Goal: Task Accomplishment & Management: Complete application form

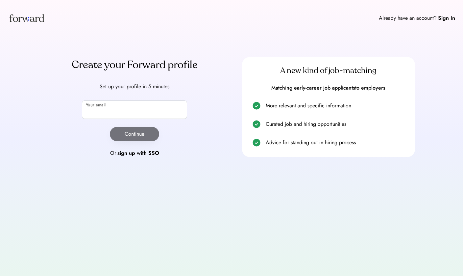
click at [121, 104] on input "email" at bounding box center [134, 109] width 105 height 18
click at [146, 117] on input "**********" at bounding box center [134, 109] width 105 height 18
type input "**********"
click at [118, 109] on input "**********" at bounding box center [134, 109] width 105 height 18
click at [118, 112] on input "**********" at bounding box center [134, 109] width 105 height 18
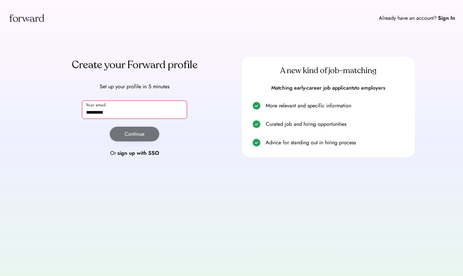
click at [128, 115] on input "**********" at bounding box center [134, 109] width 105 height 18
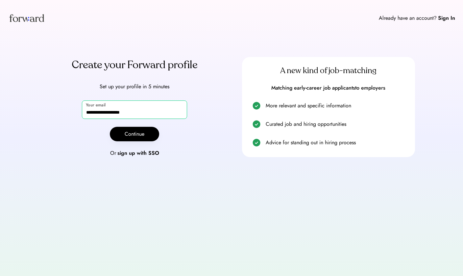
type input "**********"
click at [134, 138] on button "Continue" at bounding box center [134, 134] width 49 height 14
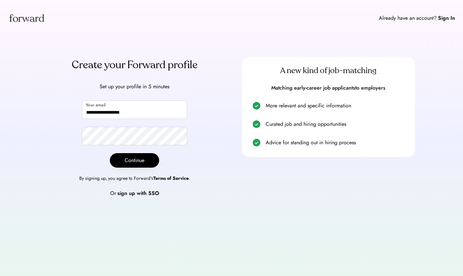
click at [134, 164] on button "Continue" at bounding box center [134, 160] width 49 height 14
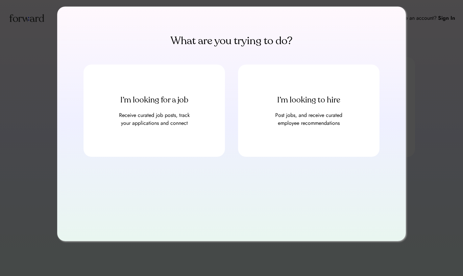
click at [181, 77] on div "I’m looking for a job Receive curated job posts, track your applications and co…" at bounding box center [155, 111] width 142 height 92
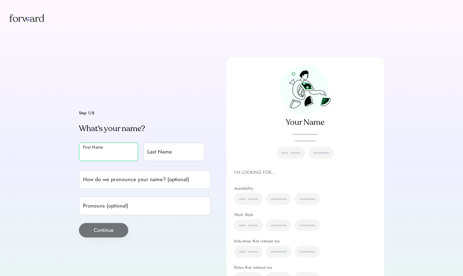
click at [102, 143] on input "input" at bounding box center [108, 152] width 59 height 18
type input "**********"
click at [144, 160] on input "input" at bounding box center [174, 152] width 61 height 18
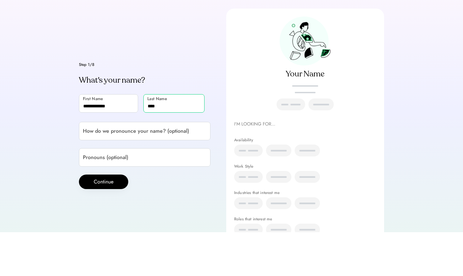
scroll to position [4, 0]
type input "****"
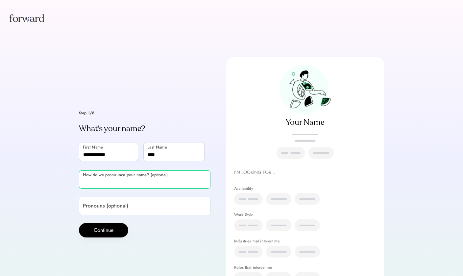
click at [154, 189] on input "input" at bounding box center [145, 179] width 132 height 18
paste input "**********"
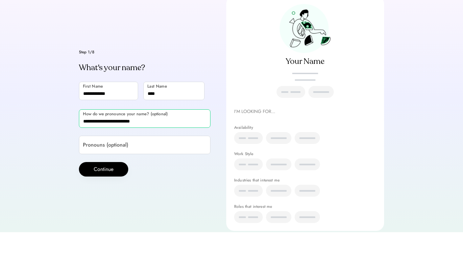
scroll to position [30, 0]
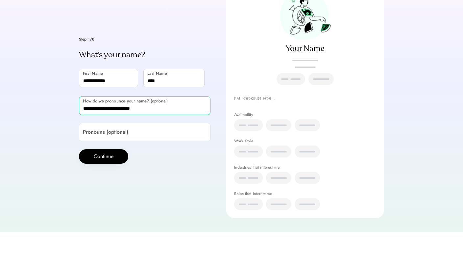
type input "**********"
click at [140, 167] on input "input" at bounding box center [145, 176] width 132 height 18
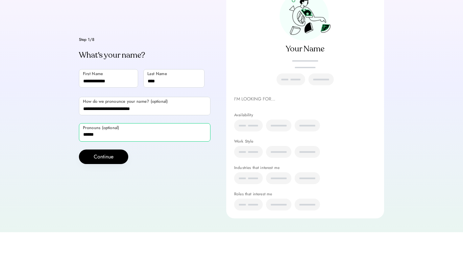
type input "******"
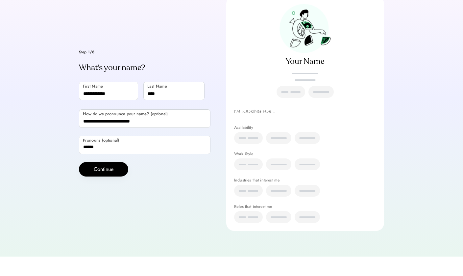
click at [91, 168] on div "Step 1/8 What's your name? First Name Last Name How do we pronounce your name? …" at bounding box center [145, 132] width 132 height 126
click at [103, 182] on button "Continue" at bounding box center [103, 188] width 49 height 14
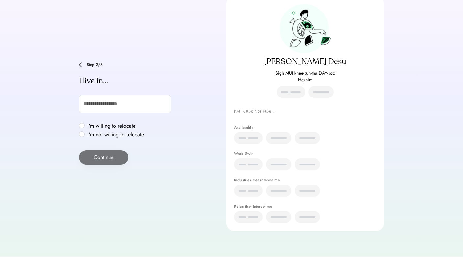
click at [80, 142] on div "I'm willing to relocate I'm not willing to relocate" at bounding box center [112, 150] width 67 height 16
click at [86, 143] on label "I'm willing to relocate" at bounding box center [116, 145] width 61 height 5
click at [98, 114] on input "text" at bounding box center [125, 123] width 92 height 18
type input "***"
type input "**********"
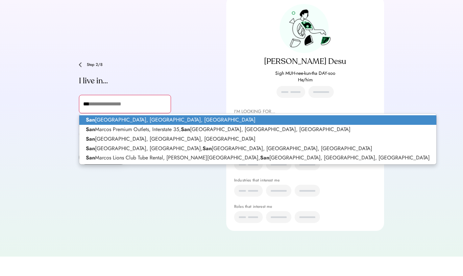
click at [110, 135] on p "San Marcos, TX, USA" at bounding box center [257, 140] width 357 height 10
type input "**********"
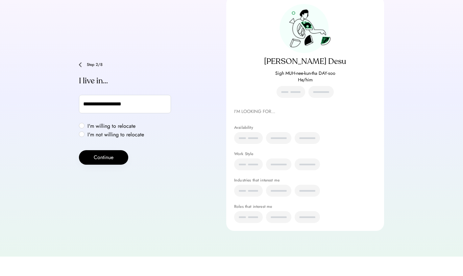
click at [101, 170] on button "Continue" at bounding box center [103, 177] width 49 height 14
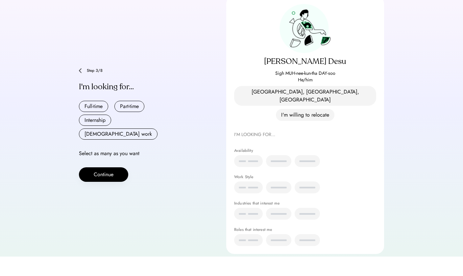
click at [94, 120] on button "Full-time" at bounding box center [93, 125] width 29 height 11
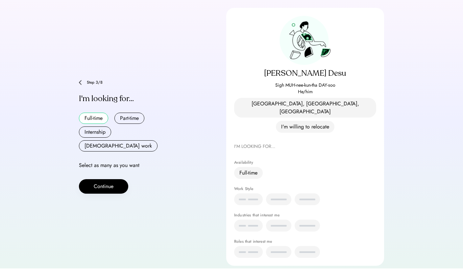
click at [96, 134] on button "Internship" at bounding box center [95, 139] width 32 height 11
click at [130, 148] on button "Contract work" at bounding box center [118, 153] width 79 height 11
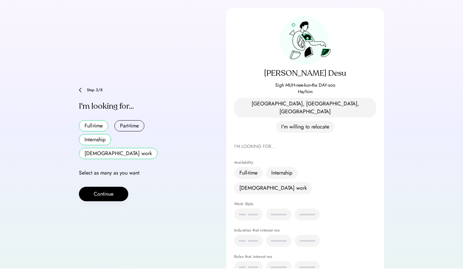
click at [103, 142] on button "Internship" at bounding box center [95, 147] width 32 height 11
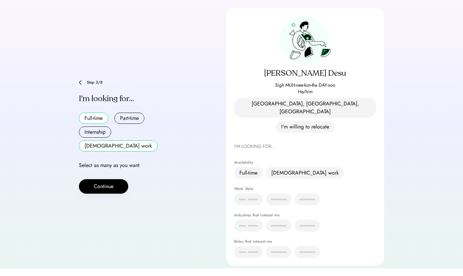
click at [103, 187] on button "Continue" at bounding box center [103, 194] width 49 height 14
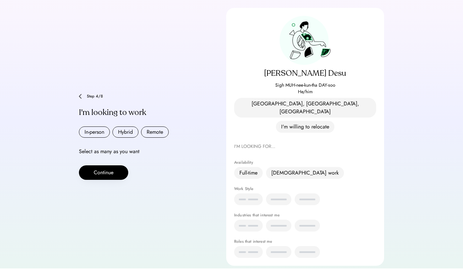
click at [105, 134] on button "In-person" at bounding box center [94, 139] width 31 height 11
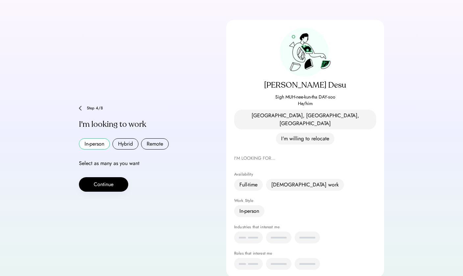
click at [132, 138] on button "Hybrid" at bounding box center [126, 143] width 26 height 11
click at [88, 106] on div "Step 4/8" at bounding box center [149, 108] width 124 height 4
click at [82, 106] on div "Step 4/8" at bounding box center [145, 108] width 132 height 5
click at [81, 106] on img at bounding box center [80, 108] width 3 height 5
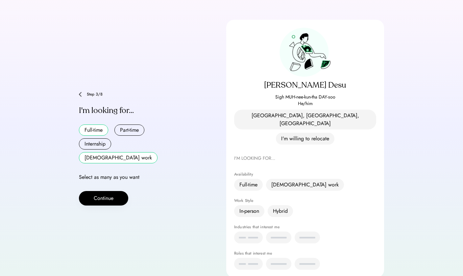
click at [98, 138] on button "Internship" at bounding box center [95, 143] width 32 height 11
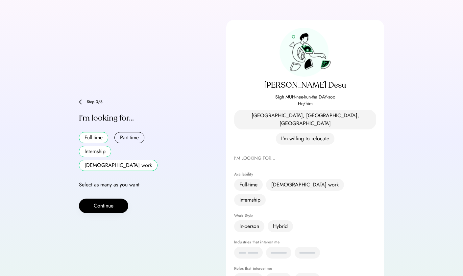
click at [104, 198] on button "Continue" at bounding box center [103, 205] width 49 height 14
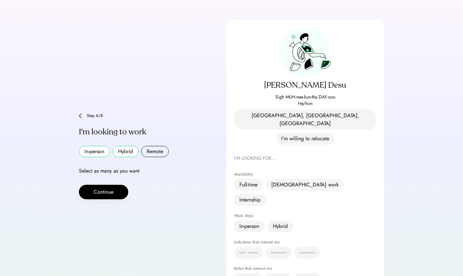
click at [112, 185] on button "Continue" at bounding box center [103, 192] width 49 height 14
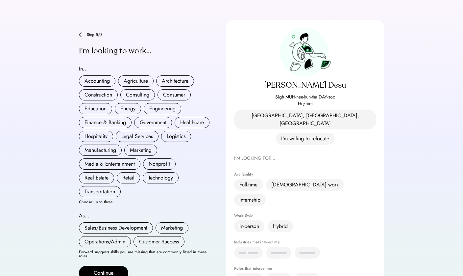
click at [101, 117] on button "Finance & Banking" at bounding box center [105, 122] width 53 height 11
click at [191, 117] on button "Healthcare" at bounding box center [192, 122] width 35 height 11
click at [171, 131] on button "Logistics" at bounding box center [176, 136] width 30 height 11
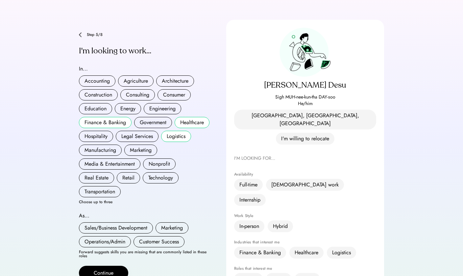
click at [146, 145] on button "Marketing" at bounding box center [140, 150] width 33 height 11
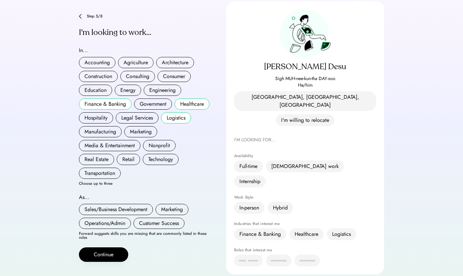
scroll to position [55, 0]
click at [141, 126] on button "Marketing" at bounding box center [140, 131] width 33 height 11
click at [138, 126] on button "Marketing" at bounding box center [140, 131] width 33 height 11
click at [176, 113] on button "Logistics" at bounding box center [176, 118] width 30 height 11
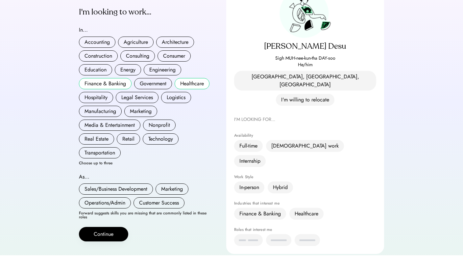
click at [140, 126] on button "Marketing" at bounding box center [140, 131] width 33 height 11
click at [118, 126] on button "Manufacturing" at bounding box center [100, 131] width 43 height 11
click at [187, 95] on div "Accounting Agriculture Architecture Construction Consulting Consumer Education …" at bounding box center [145, 118] width 132 height 122
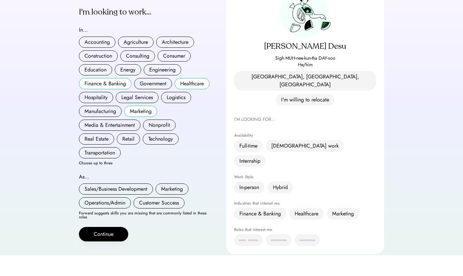
click at [191, 99] on button "Healthcare" at bounding box center [192, 104] width 35 height 11
click at [143, 71] on button "Consulting" at bounding box center [137, 76] width 35 height 11
click at [139, 71] on button "Consulting" at bounding box center [137, 76] width 35 height 11
click at [143, 71] on button "Consulting" at bounding box center [137, 76] width 35 height 11
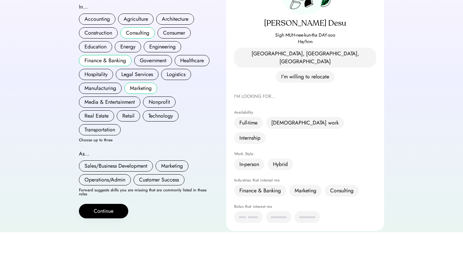
click at [108, 248] on button "Continue" at bounding box center [103, 255] width 49 height 14
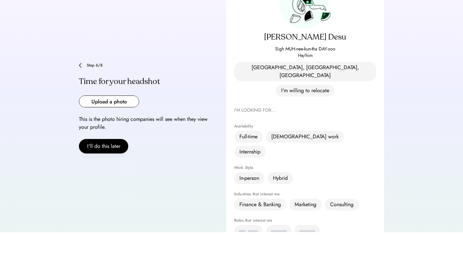
click at [80, 107] on img at bounding box center [80, 109] width 3 height 5
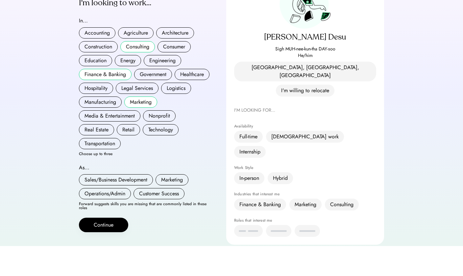
click at [169, 204] on button "Marketing" at bounding box center [172, 209] width 33 height 11
click at [128, 218] on button "Operations/Admin" at bounding box center [105, 223] width 52 height 11
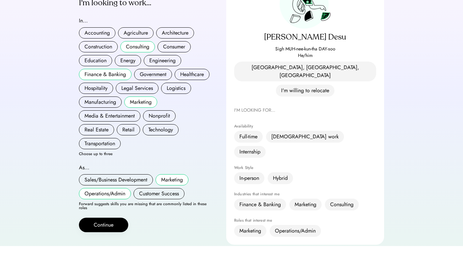
click at [107, 248] on button "Continue" at bounding box center [103, 255] width 49 height 14
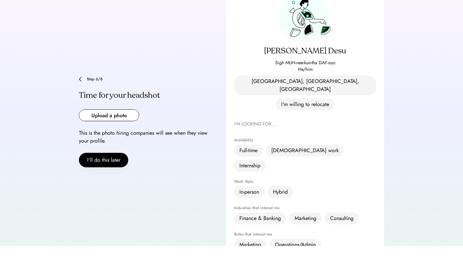
click at [111, 140] on input "file" at bounding box center [109, 145] width 60 height 11
type input "**********"
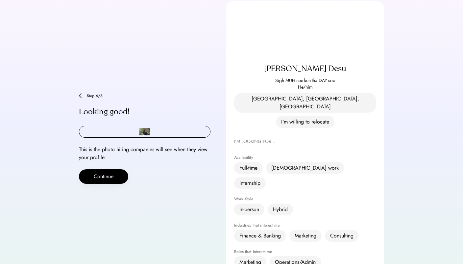
scroll to position [44, 0]
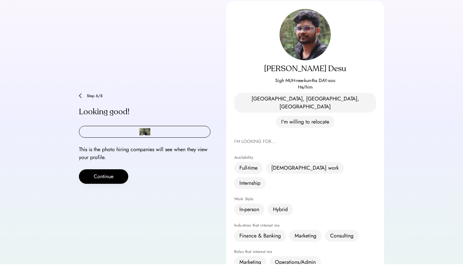
click at [103, 181] on button "Continue" at bounding box center [103, 188] width 49 height 14
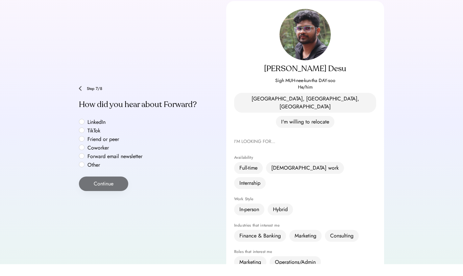
click at [92, 166] on label "Forward email newsletter" at bounding box center [115, 168] width 59 height 5
click at [86, 174] on label "Other" at bounding box center [115, 176] width 59 height 5
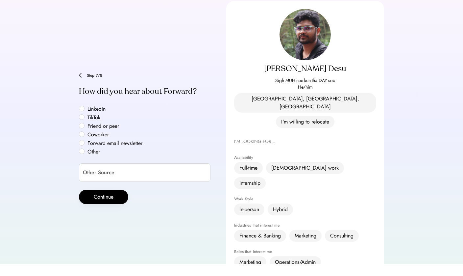
click at [86, 152] on label "Forward email newsletter" at bounding box center [115, 154] width 59 height 5
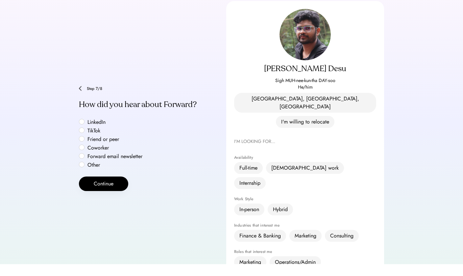
click at [102, 188] on button "Continue" at bounding box center [103, 195] width 49 height 14
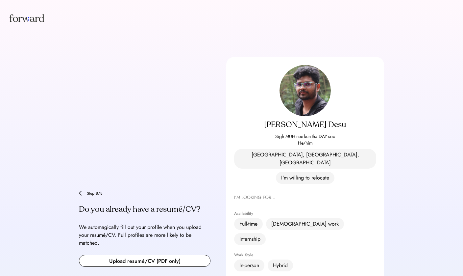
scroll to position [29, 0]
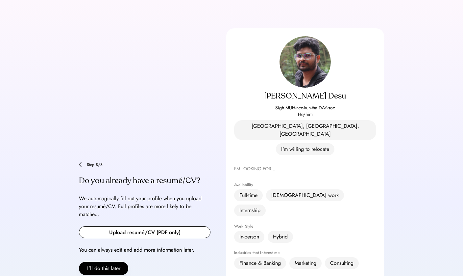
click at [148, 226] on input "file" at bounding box center [144, 231] width 131 height 11
type input "**********"
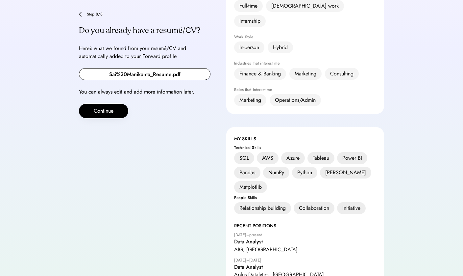
scroll to position [220, 0]
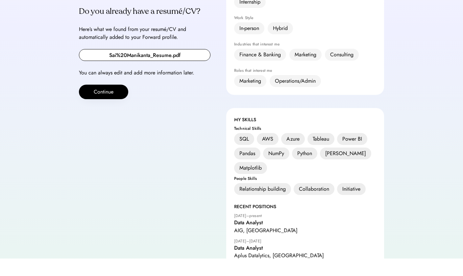
click at [107, 102] on button "Continue" at bounding box center [103, 109] width 49 height 14
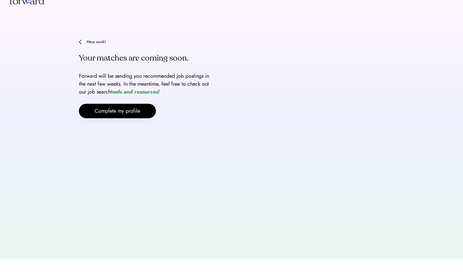
click at [114, 121] on button "Complete my profile" at bounding box center [117, 128] width 77 height 14
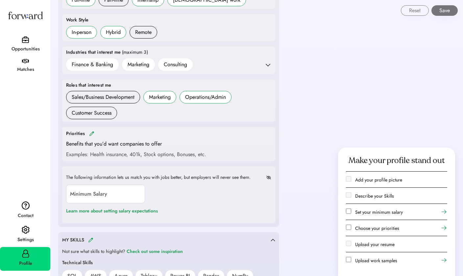
scroll to position [238, 0]
click at [180, 152] on div "Examples: Health insurance, 401k, Stock options, Bonuses, etc." at bounding box center [136, 154] width 140 height 8
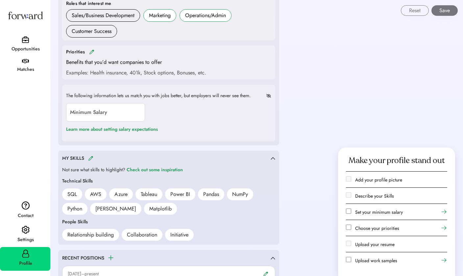
scroll to position [325, 0]
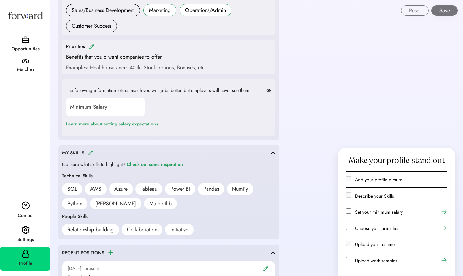
click at [92, 154] on div "MY SKILLS" at bounding box center [166, 153] width 209 height 8
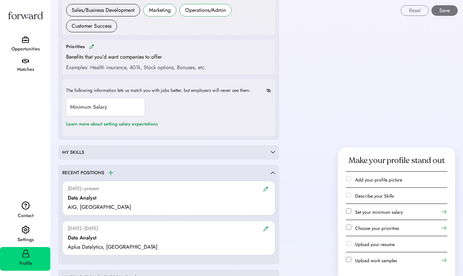
click at [91, 154] on div "MY SKILLS Not sure what skills to highlight? Check out some inspiration Technic…" at bounding box center [168, 152] width 221 height 14
click at [90, 151] on div "MY SKILLS" at bounding box center [166, 152] width 209 height 7
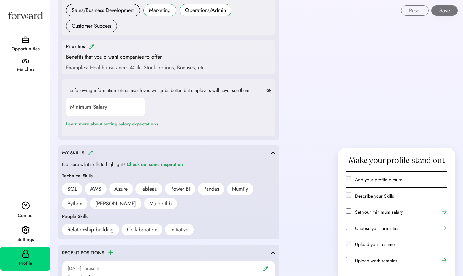
click at [90, 151] on img at bounding box center [90, 152] width 5 height 5
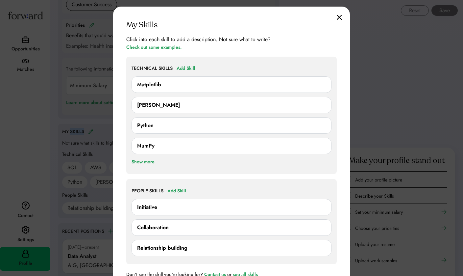
scroll to position [348, 0]
click at [199, 83] on div "Matplotlib" at bounding box center [231, 85] width 189 height 8
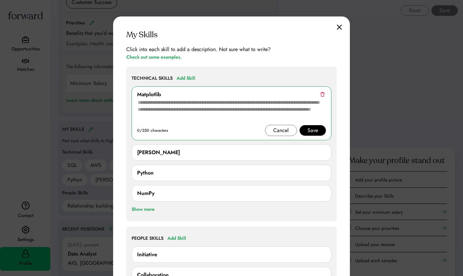
click at [337, 27] on img at bounding box center [339, 27] width 5 height 6
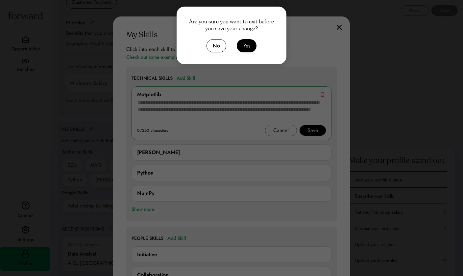
click at [247, 46] on button "Yes" at bounding box center [247, 45] width 20 height 13
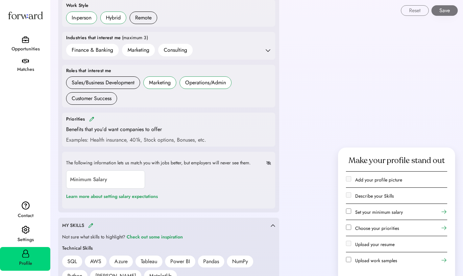
scroll to position [254, 0]
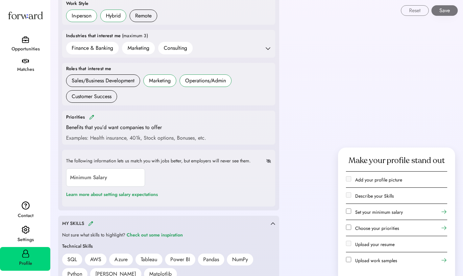
click at [93, 115] on img at bounding box center [91, 117] width 5 height 5
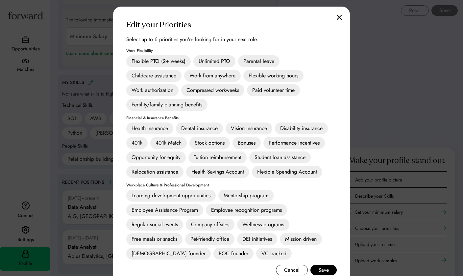
scroll to position [397, 0]
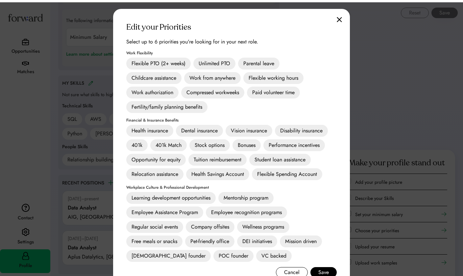
click at [287, 272] on button "Cancel" at bounding box center [292, 270] width 32 height 11
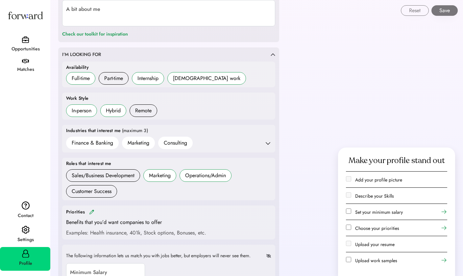
scroll to position [0, 0]
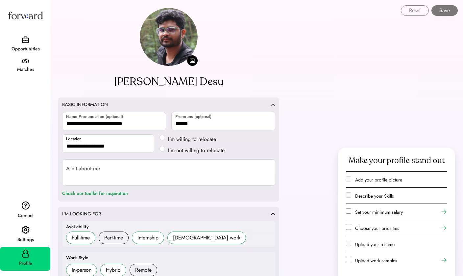
click at [30, 45] on div "Opportunities" at bounding box center [26, 49] width 50 height 8
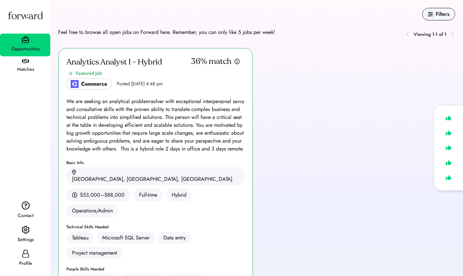
click at [152, 112] on div "We are seeking an analytical problem-solver with exceptional interpersonal savv…" at bounding box center [155, 124] width 178 height 55
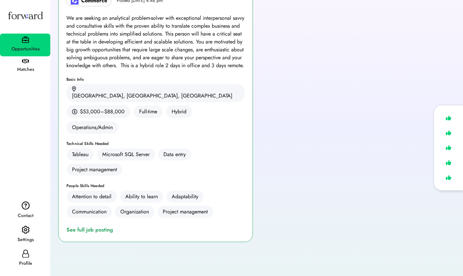
scroll to position [85, 0]
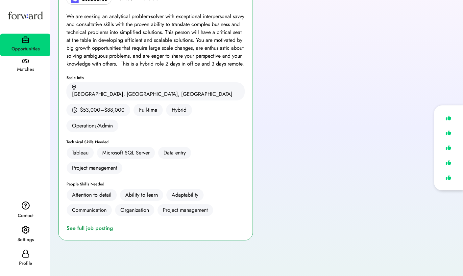
click at [90, 224] on div "See full job posting" at bounding box center [90, 228] width 49 height 8
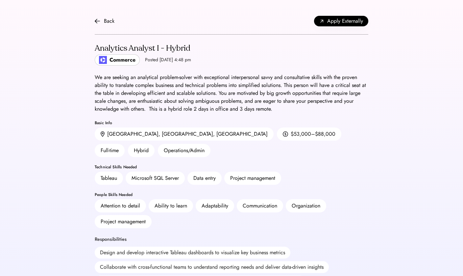
click at [125, 60] on div "Commerce" at bounding box center [123, 60] width 26 height 8
click at [342, 24] on span "Apply Externally" at bounding box center [346, 21] width 36 height 8
click at [100, 22] on img at bounding box center [97, 20] width 5 height 5
click at [96, 21] on img at bounding box center [97, 20] width 5 height 5
drag, startPoint x: 190, startPoint y: 46, endPoint x: 82, endPoint y: 48, distance: 108.3
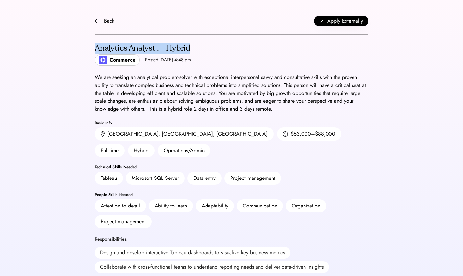
copy div "Analytics Analyst I - Hybrid"
click at [104, 21] on div "Back" at bounding box center [105, 21] width 20 height 8
click at [99, 21] on img at bounding box center [97, 20] width 5 height 5
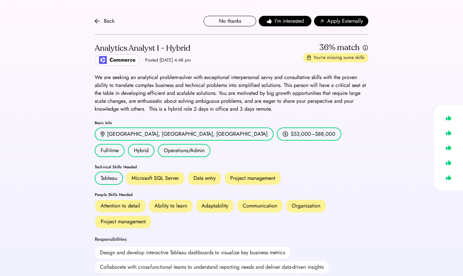
click at [147, 174] on div "Microsoft SQL Server" at bounding box center [155, 178] width 47 height 8
click at [104, 25] on div "Back No thanks I'm interested Apply Externally" at bounding box center [232, 21] width 274 height 27
click at [97, 20] on img at bounding box center [97, 20] width 5 height 5
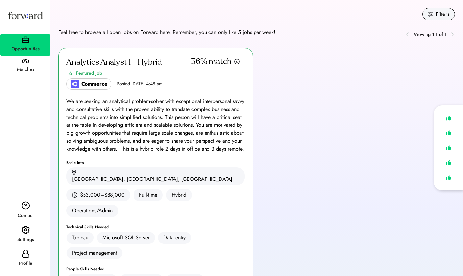
click at [26, 255] on icon at bounding box center [26, 254] width 8 height 8
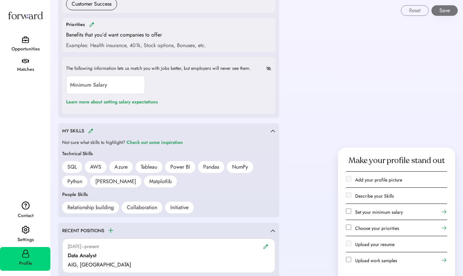
scroll to position [347, 0]
click at [90, 129] on img at bounding box center [90, 130] width 5 height 5
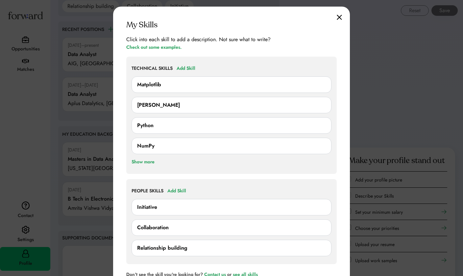
scroll to position [561, 0]
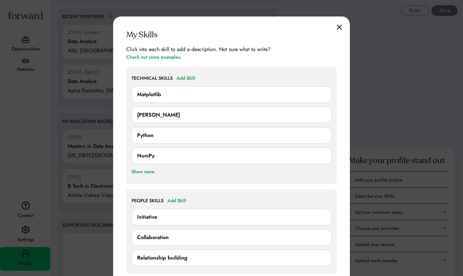
click at [182, 77] on div "Add Skill" at bounding box center [186, 78] width 19 height 8
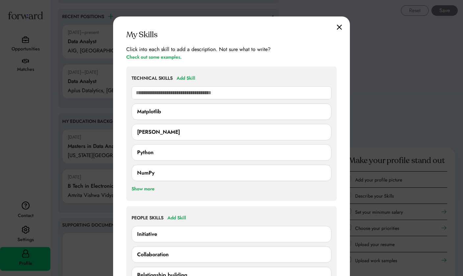
click at [173, 93] on input "text" at bounding box center [232, 92] width 200 height 13
type input "**"
type input "*****"
type input "**"
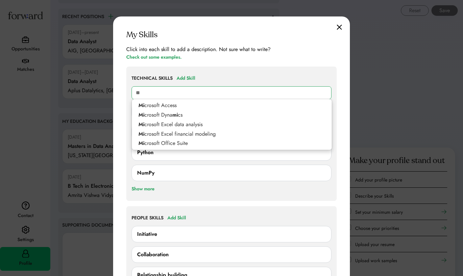
type input "**********"
type input "*********"
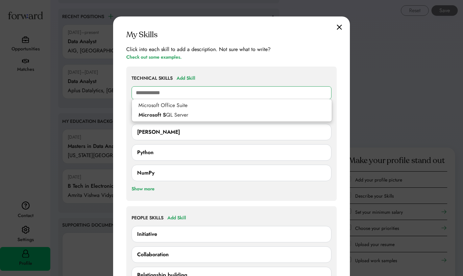
type input "**********"
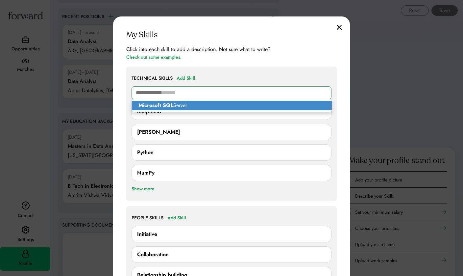
click at [169, 104] on strong "Microsoft SQL" at bounding box center [156, 105] width 35 height 8
type input "**********"
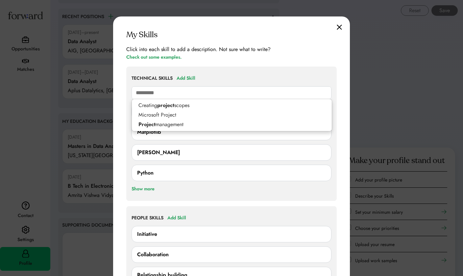
type input "**********"
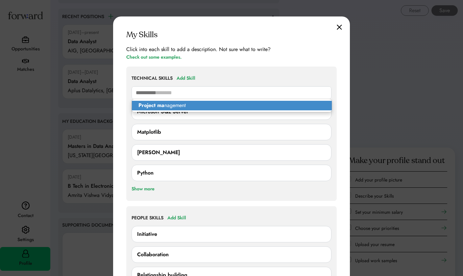
click at [173, 104] on p "Project ma nagement" at bounding box center [232, 106] width 200 height 10
type input "**********"
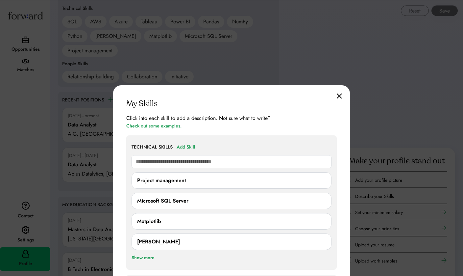
scroll to position [492, 0]
click at [334, 93] on div "My Skills Click into each skill to add a description. Not sure what to write? C…" at bounding box center [231, 235] width 237 height 300
click at [341, 96] on img at bounding box center [339, 96] width 5 height 6
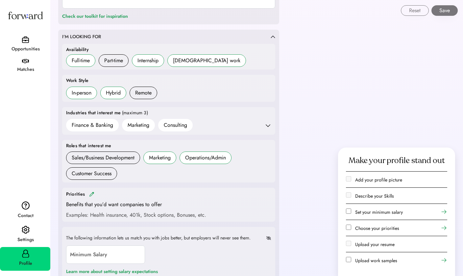
scroll to position [163, 0]
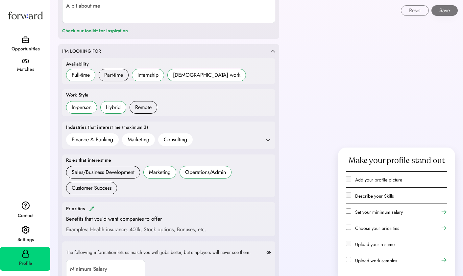
click at [24, 46] on div "Opportunities" at bounding box center [26, 49] width 50 height 8
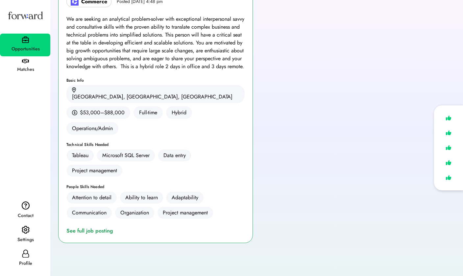
scroll to position [32, 0]
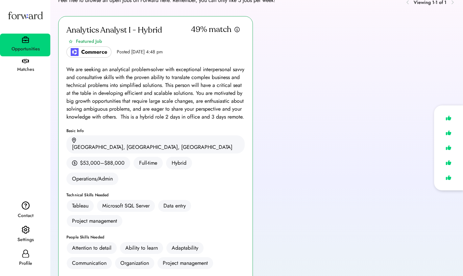
click at [144, 84] on div "We are seeking an analytical problem-solver with exceptional interpersonal savv…" at bounding box center [155, 93] width 178 height 55
click at [165, 29] on div "Analytics Analyst I - Hybrid Featured Job" at bounding box center [128, 35] width 125 height 22
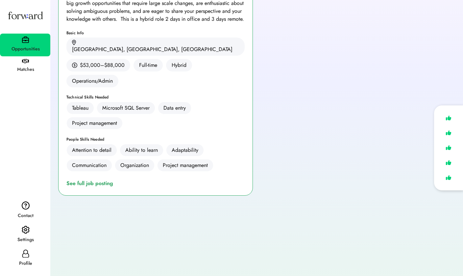
scroll to position [129, 0]
click at [98, 180] on div "See full job posting" at bounding box center [90, 184] width 49 height 8
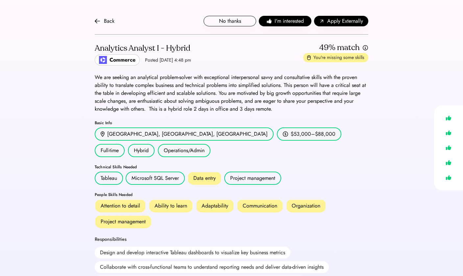
click at [99, 23] on img at bounding box center [97, 20] width 5 height 5
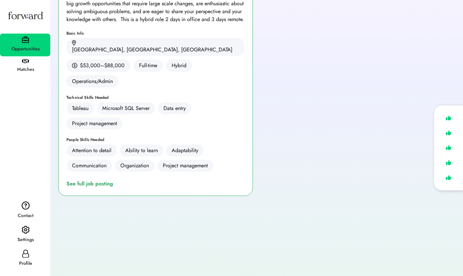
scroll to position [129, 0]
click at [25, 257] on icon at bounding box center [26, 254] width 8 height 8
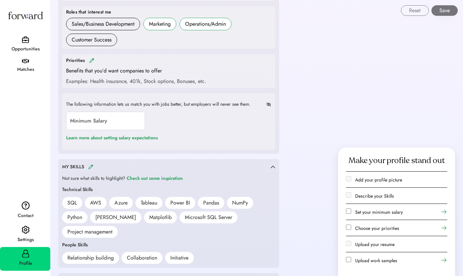
scroll to position [314, 0]
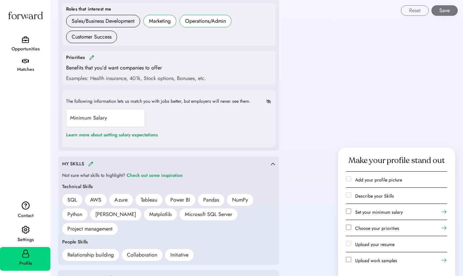
click at [92, 162] on img at bounding box center [90, 163] width 5 height 5
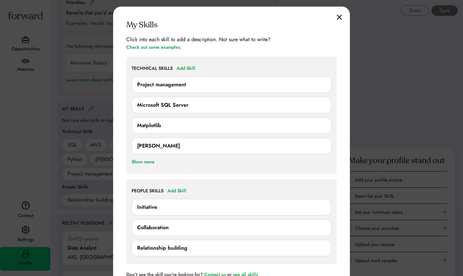
scroll to position [371, 0]
click at [179, 190] on div "Add Skill" at bounding box center [177, 191] width 19 height 8
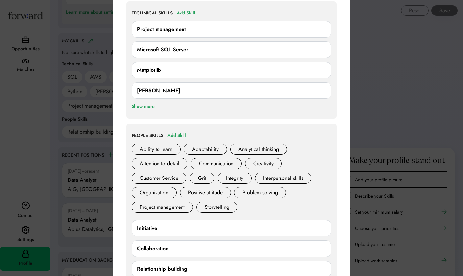
scroll to position [437, 0]
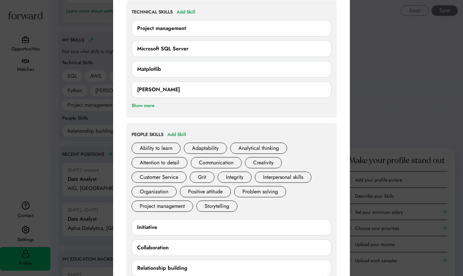
click at [170, 145] on div "Ability to learn" at bounding box center [156, 148] width 49 height 11
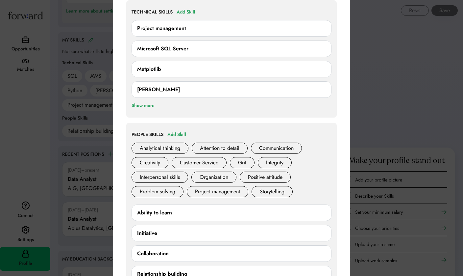
click at [205, 193] on div "Project management" at bounding box center [218, 191] width 62 height 11
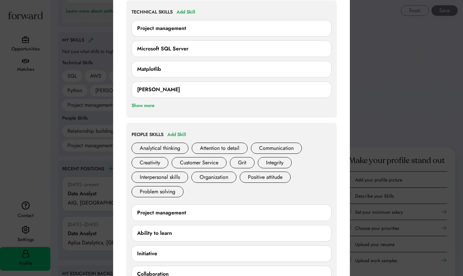
click at [171, 192] on div "Problem solving" at bounding box center [158, 191] width 52 height 11
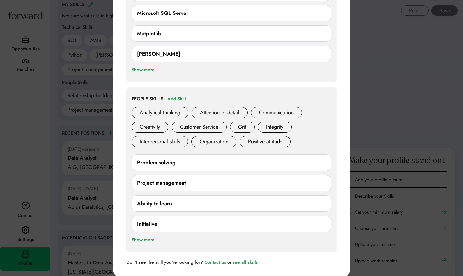
scroll to position [461, 0]
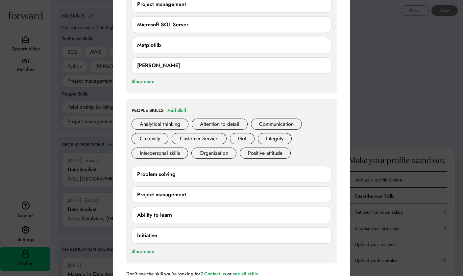
click at [174, 111] on div "Add Skill" at bounding box center [177, 111] width 19 height 8
click at [180, 108] on div "Add Skill" at bounding box center [177, 111] width 19 height 8
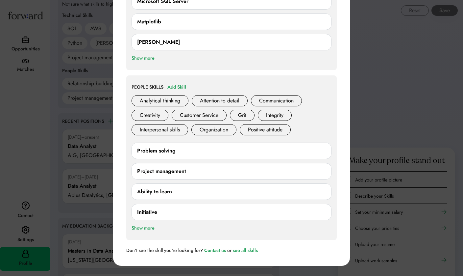
click at [147, 226] on div "Show more" at bounding box center [143, 228] width 23 height 8
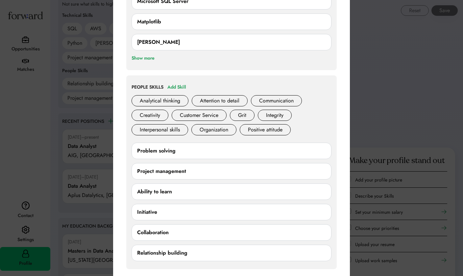
click at [202, 103] on div "Attention to detail" at bounding box center [220, 100] width 56 height 11
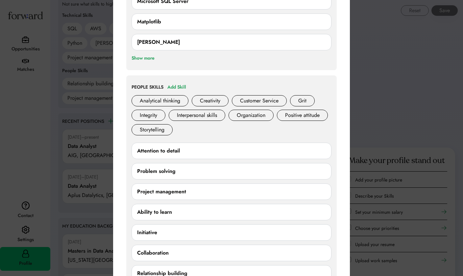
click at [277, 121] on div "Positive attitude" at bounding box center [302, 115] width 51 height 11
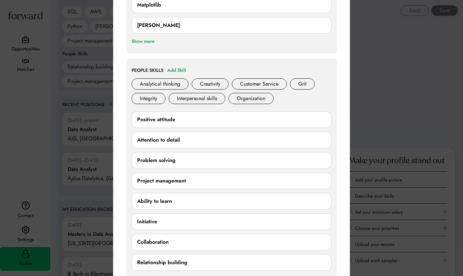
scroll to position [491, 0]
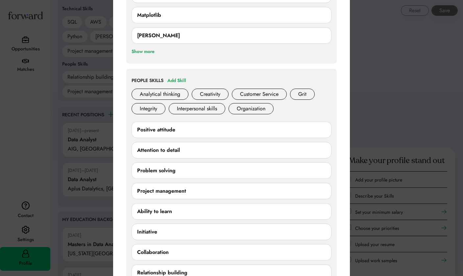
click at [182, 79] on div "Add Skill" at bounding box center [177, 81] width 19 height 8
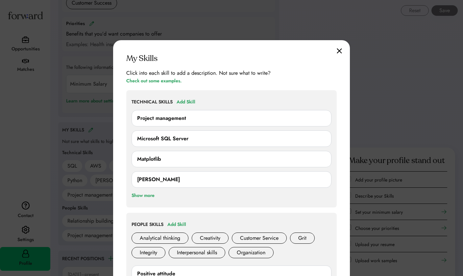
scroll to position [350, 0]
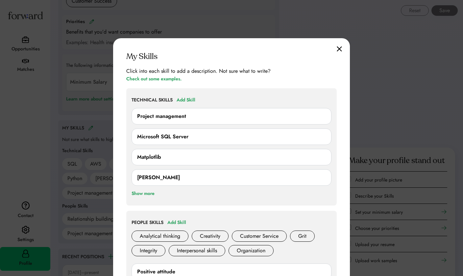
click at [340, 49] on img at bounding box center [339, 49] width 5 height 6
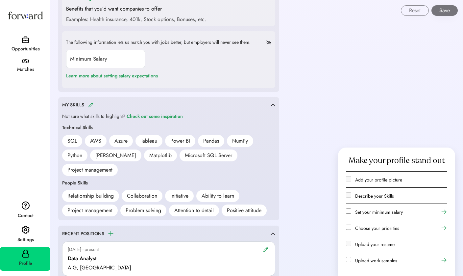
scroll to position [373, 0]
click at [91, 102] on img at bounding box center [90, 104] width 5 height 5
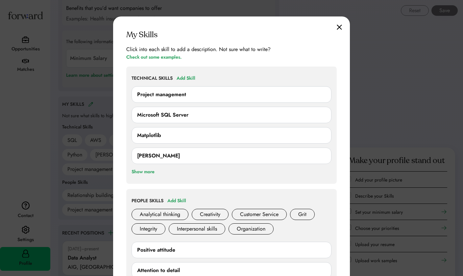
click at [186, 76] on div "Add Skill" at bounding box center [186, 78] width 19 height 8
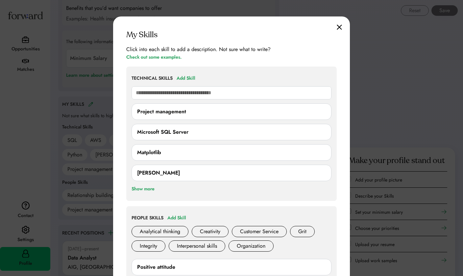
click at [186, 76] on div "Add Skill" at bounding box center [186, 78] width 19 height 8
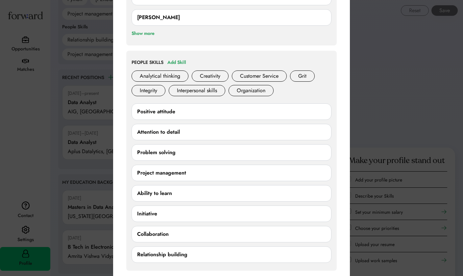
scroll to position [530, 0]
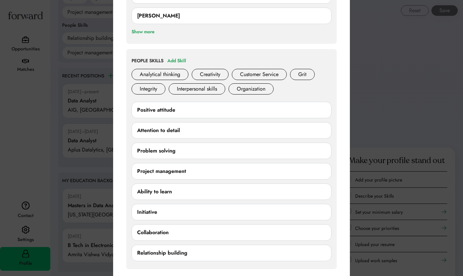
click at [179, 57] on div "Add Skill" at bounding box center [177, 61] width 19 height 8
click at [178, 61] on div "Add Skill" at bounding box center [177, 61] width 19 height 8
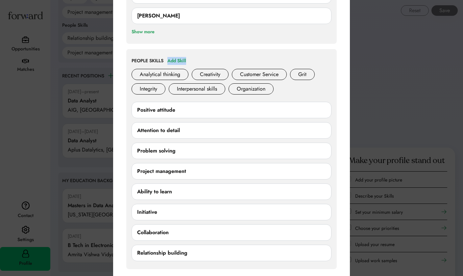
click at [178, 61] on div "Add Skill" at bounding box center [177, 61] width 19 height 8
click at [209, 57] on div "PEOPLE SKILLS Add Skill" at bounding box center [232, 61] width 200 height 8
click at [269, 85] on div "Organization" at bounding box center [251, 88] width 45 height 11
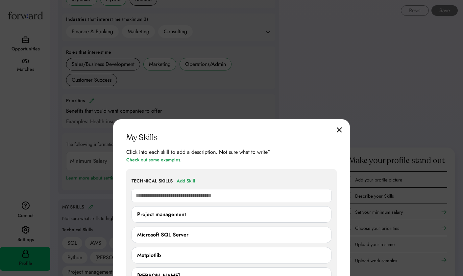
scroll to position [282, 0]
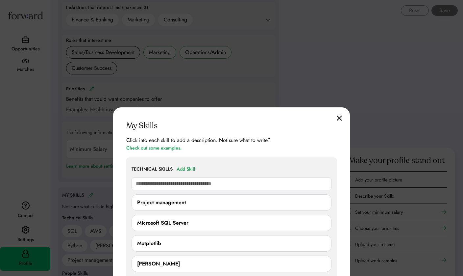
click at [340, 118] on img at bounding box center [339, 118] width 5 height 6
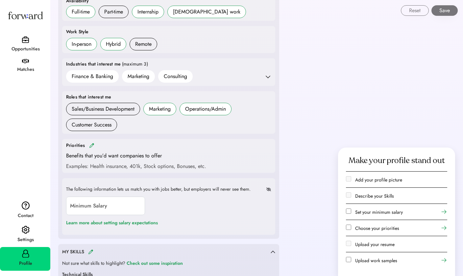
scroll to position [207, 0]
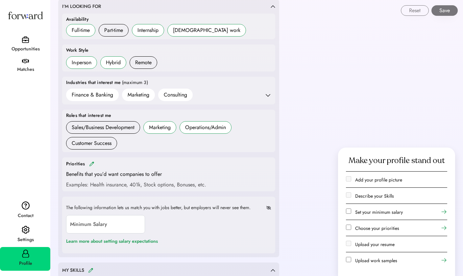
click at [27, 46] on div "Opportunities" at bounding box center [26, 49] width 50 height 8
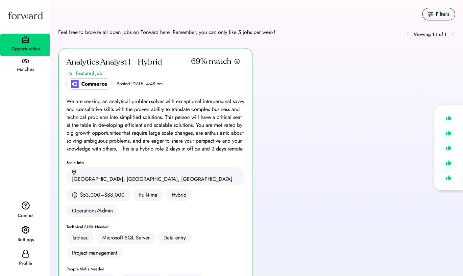
click at [142, 101] on div "We are seeking an analytical problem-solver with exceptional interpersonal savv…" at bounding box center [155, 124] width 178 height 55
click at [177, 40] on div "Feel free to browse all open jobs on Forward here. Remember, you can only like …" at bounding box center [256, 34] width 397 height 12
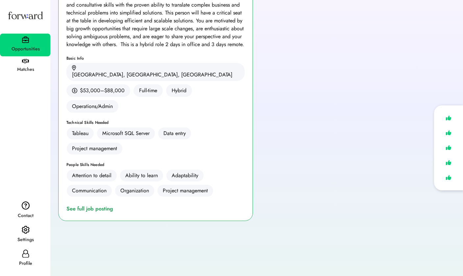
scroll to position [116, 0]
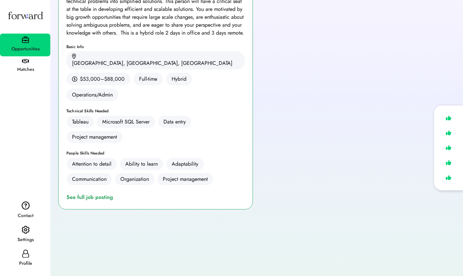
click at [93, 193] on div "See full job posting" at bounding box center [90, 197] width 49 height 8
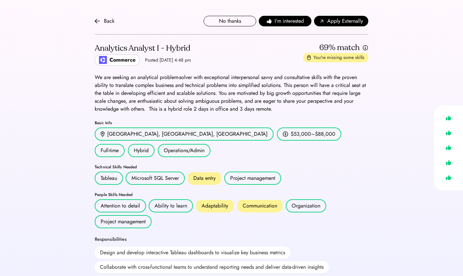
click at [106, 24] on div "Back" at bounding box center [109, 21] width 11 height 8
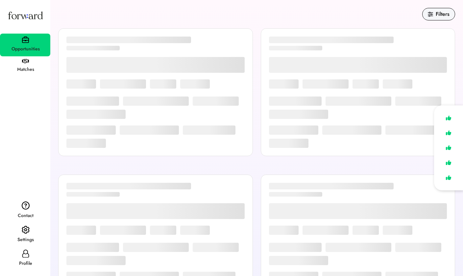
scroll to position [63, 0]
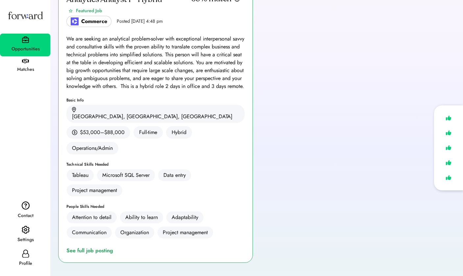
click at [21, 260] on div "Profile" at bounding box center [26, 263] width 50 height 8
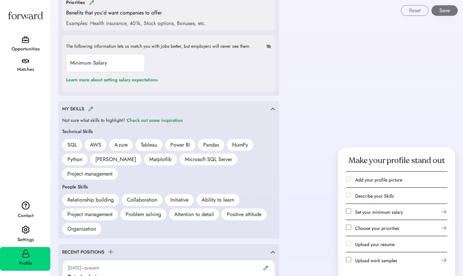
scroll to position [369, 0]
click at [88, 109] on div "MY SKILLS" at bounding box center [166, 109] width 209 height 8
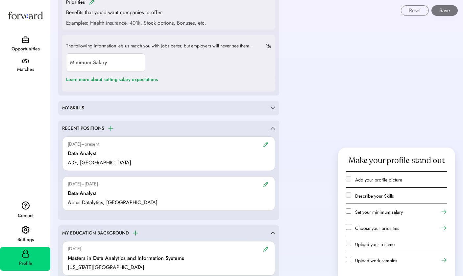
click at [107, 110] on div "MY SKILLS Not sure what skills to highlight? Check out some inspiration Technic…" at bounding box center [168, 108] width 221 height 14
click at [97, 106] on div "MY SKILLS" at bounding box center [166, 108] width 209 height 7
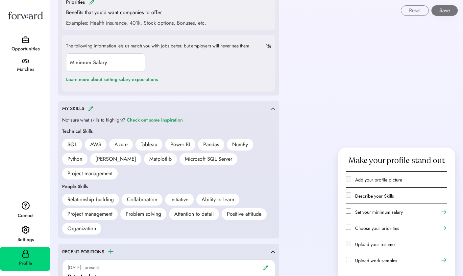
click at [92, 108] on img at bounding box center [90, 108] width 5 height 5
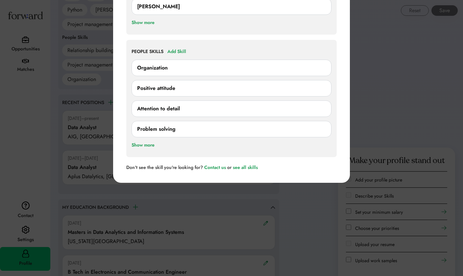
scroll to position [520, 0]
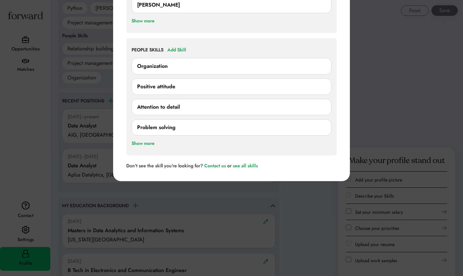
click at [179, 49] on div "Add Skill" at bounding box center [177, 50] width 19 height 8
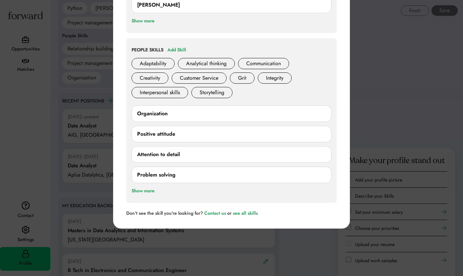
click at [164, 58] on div "Adaptability" at bounding box center [153, 63] width 43 height 11
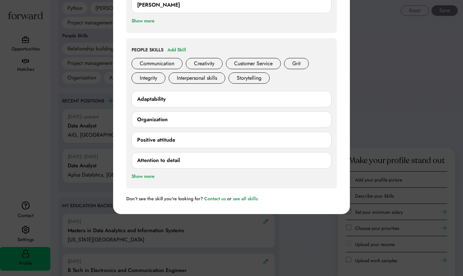
click at [169, 59] on div "Communication" at bounding box center [157, 63] width 51 height 11
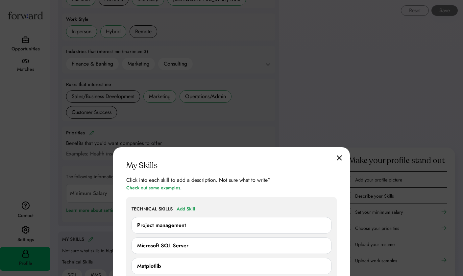
scroll to position [240, 0]
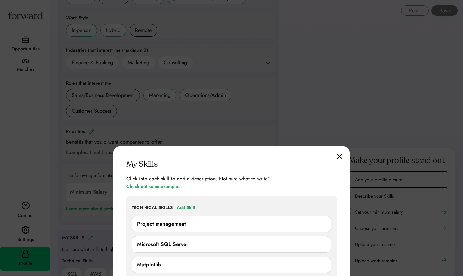
click at [340, 158] on img at bounding box center [339, 157] width 5 height 6
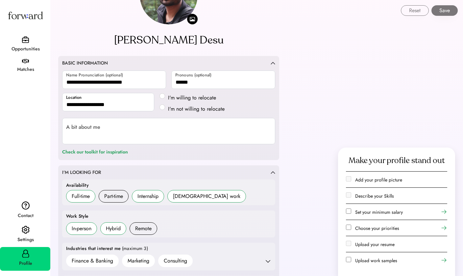
scroll to position [0, 0]
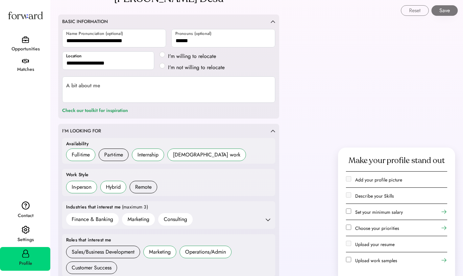
click at [28, 39] on img at bounding box center [25, 39] width 7 height 7
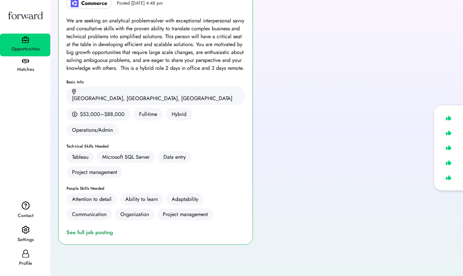
scroll to position [81, 0]
click at [78, 228] on div "See full job posting" at bounding box center [90, 232] width 49 height 8
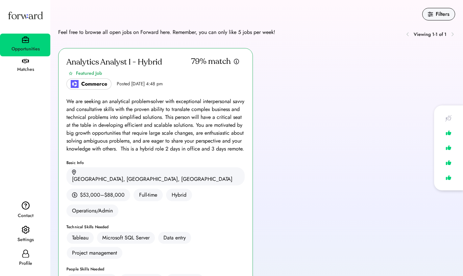
click at [24, 259] on div "Profile" at bounding box center [26, 263] width 50 height 8
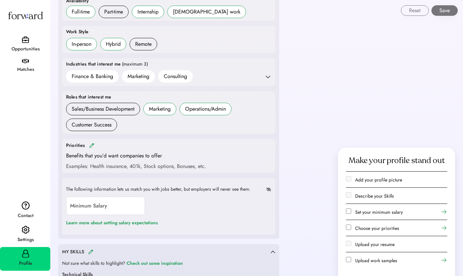
scroll to position [239, 0]
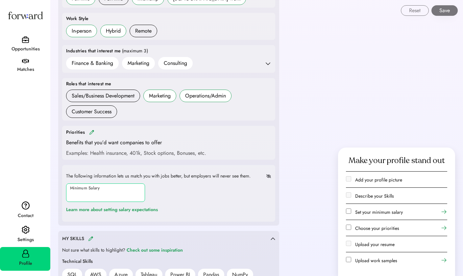
click at [98, 187] on input "input" at bounding box center [105, 192] width 79 height 18
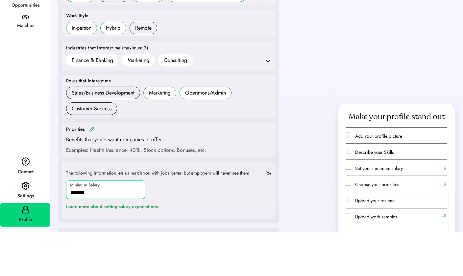
scroll to position [216, 0]
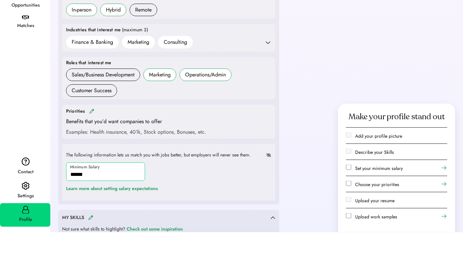
type input "*******"
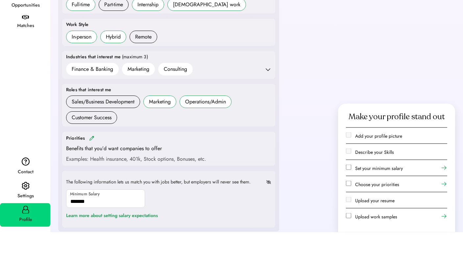
scroll to position [233, 0]
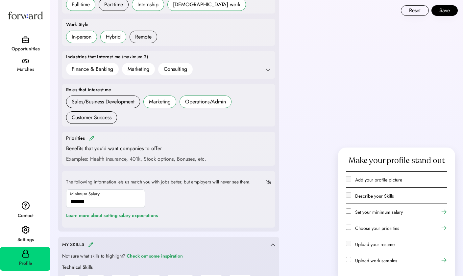
click at [267, 68] on icon at bounding box center [268, 69] width 7 height 7
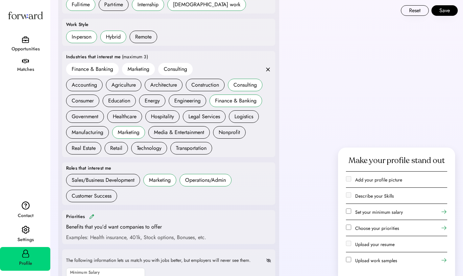
click at [146, 150] on div "Technology" at bounding box center [149, 148] width 25 height 8
click at [180, 72] on h6 "Consulting" at bounding box center [175, 69] width 35 height 13
click at [236, 81] on div "Consulting" at bounding box center [245, 85] width 23 height 8
click at [151, 144] on div "Technology" at bounding box center [149, 148] width 25 height 8
click at [160, 147] on div "Technology" at bounding box center [149, 148] width 25 height 8
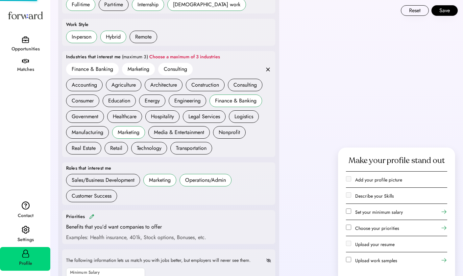
click at [160, 147] on div "Technology" at bounding box center [149, 148] width 25 height 8
click at [154, 150] on div "Technology" at bounding box center [149, 148] width 25 height 8
click at [270, 67] on icon at bounding box center [268, 69] width 7 height 7
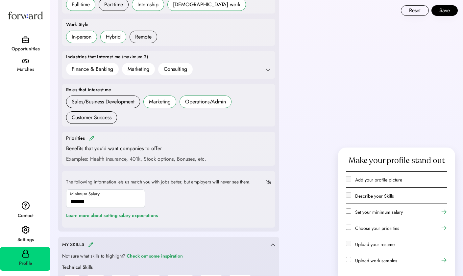
click at [140, 57] on div "(maximum 3)" at bounding box center [135, 57] width 26 height 7
click at [271, 66] on icon at bounding box center [268, 69] width 7 height 7
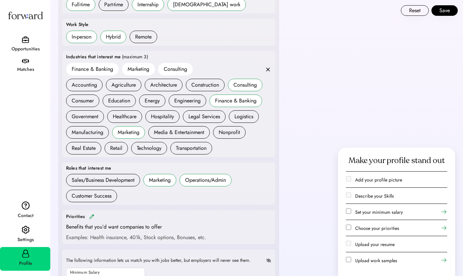
click at [250, 86] on div "Consulting" at bounding box center [245, 85] width 23 height 8
click at [152, 144] on div "Technology" at bounding box center [149, 148] width 25 height 8
click at [450, 13] on button "Save" at bounding box center [445, 10] width 26 height 11
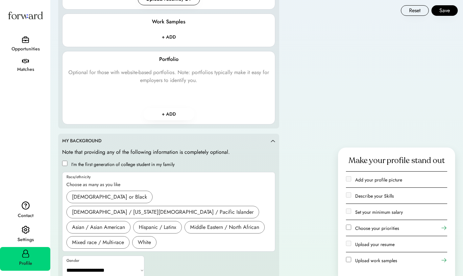
scroll to position [874, 0]
click at [110, 223] on div "Asian / Asian American" at bounding box center [98, 227] width 53 height 8
select select "*****"
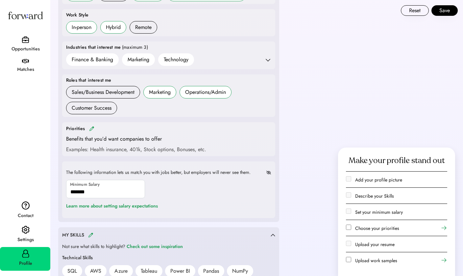
scroll to position [236, 0]
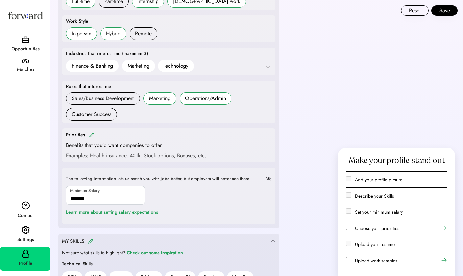
click at [449, 10] on button "Save" at bounding box center [445, 10] width 26 height 11
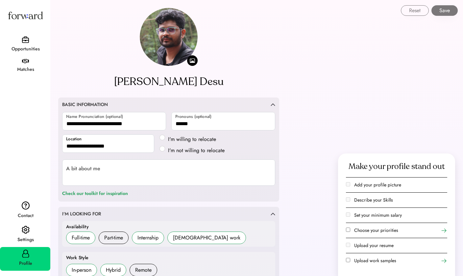
select select "*****"
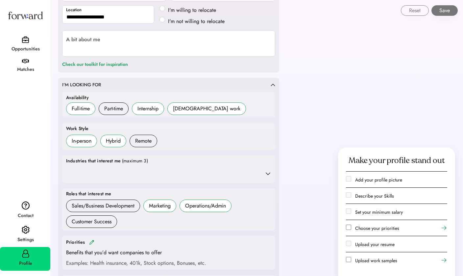
scroll to position [114, 0]
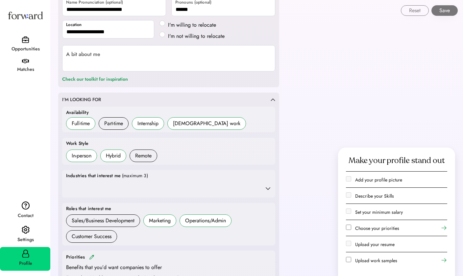
click at [106, 43] on div "**********" at bounding box center [168, 35] width 213 height 74
click at [104, 73] on div "**********" at bounding box center [168, 35] width 221 height 104
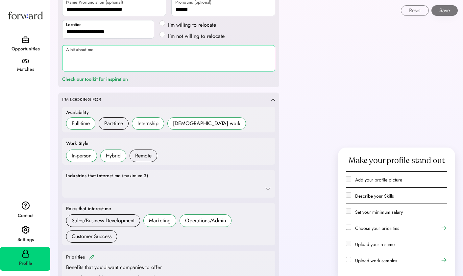
click at [102, 67] on textarea at bounding box center [168, 58] width 213 height 26
paste textarea "**********"
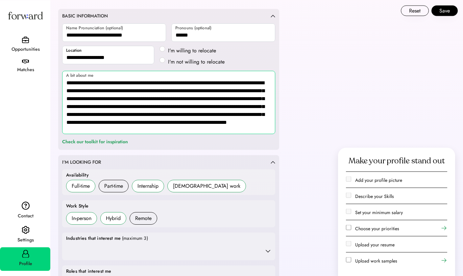
scroll to position [81, 0]
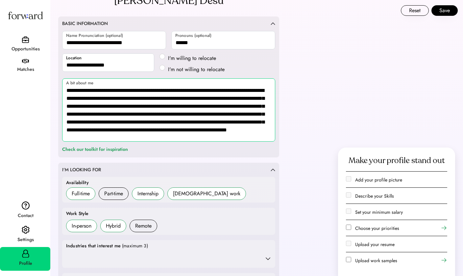
type textarea "**********"
click at [446, 13] on button "Save" at bounding box center [445, 10] width 26 height 11
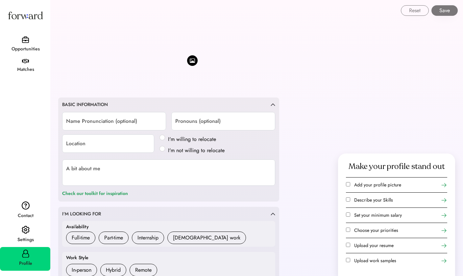
type input "**********"
type input "******"
type input "**********"
type textarea "**********"
select select "*****"
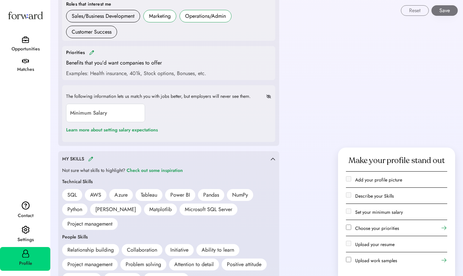
scroll to position [353, 0]
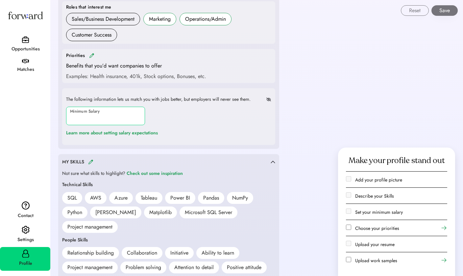
click at [122, 117] on input "input" at bounding box center [105, 116] width 79 height 18
click at [81, 116] on input "input" at bounding box center [105, 116] width 79 height 18
type input "*******"
click at [160, 105] on div "The following information lets us match you with jobs better, but employers wil…" at bounding box center [168, 117] width 213 height 57
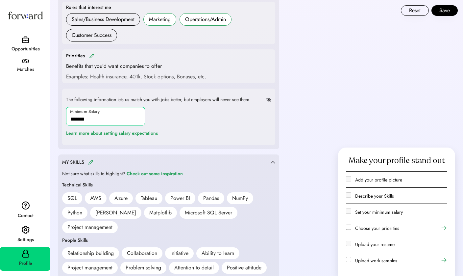
scroll to position [353, 0]
click at [445, 12] on button "Save" at bounding box center [445, 10] width 26 height 11
click at [445, 15] on button "Save" at bounding box center [445, 10] width 26 height 11
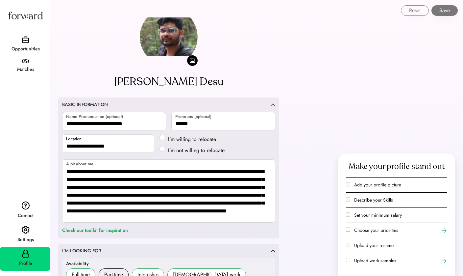
select select "*****"
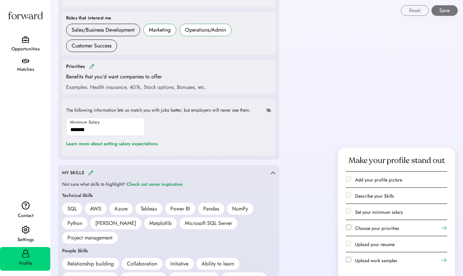
scroll to position [354, 0]
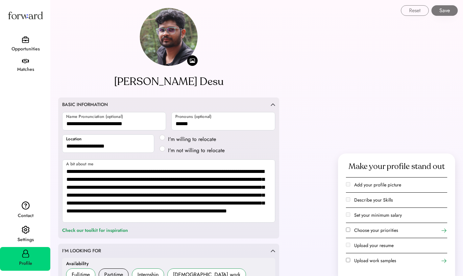
select select "*****"
